Goal: Information Seeking & Learning: Learn about a topic

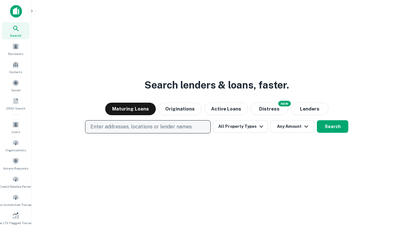
click at [148, 127] on p "Enter addresses, locations or lender names" at bounding box center [142, 127] width 102 height 8
type input "**********"
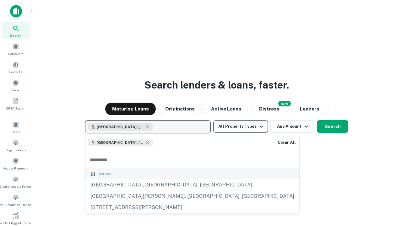
click at [241, 127] on button "All Property Types" at bounding box center [240, 126] width 55 height 13
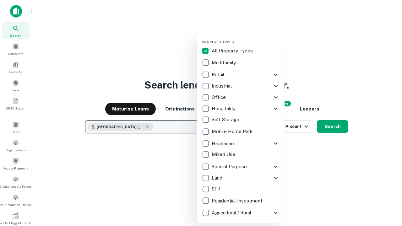
click at [246, 38] on button "button" at bounding box center [246, 38] width 88 height 0
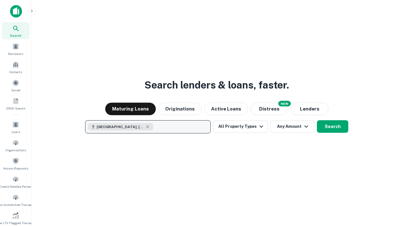
scroll to position [3, 76]
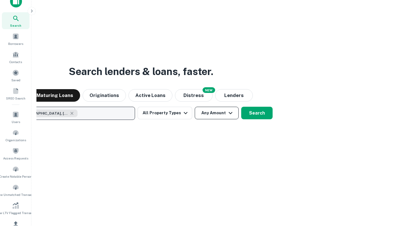
click at [195, 107] on button "Any Amount" at bounding box center [217, 113] width 44 height 13
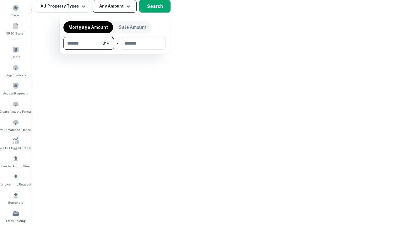
type input "*******"
click at [115, 50] on button "button" at bounding box center [115, 50] width 102 height 0
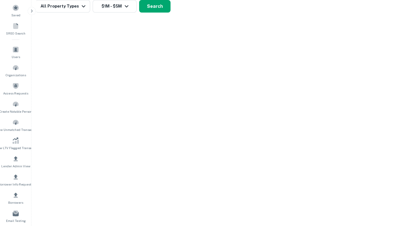
scroll to position [10, 0]
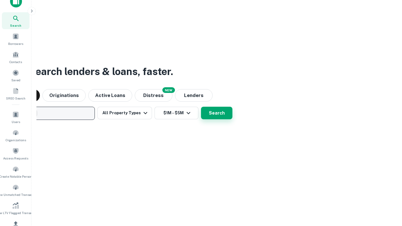
click at [201, 107] on button "Search" at bounding box center [216, 113] width 31 height 13
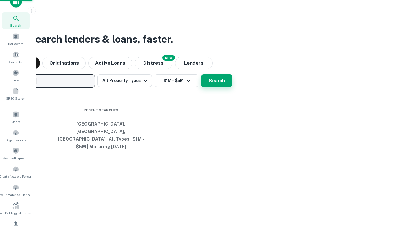
scroll to position [75, 0]
